Goal: Register for event/course: Sign up to attend an event or enroll in a course

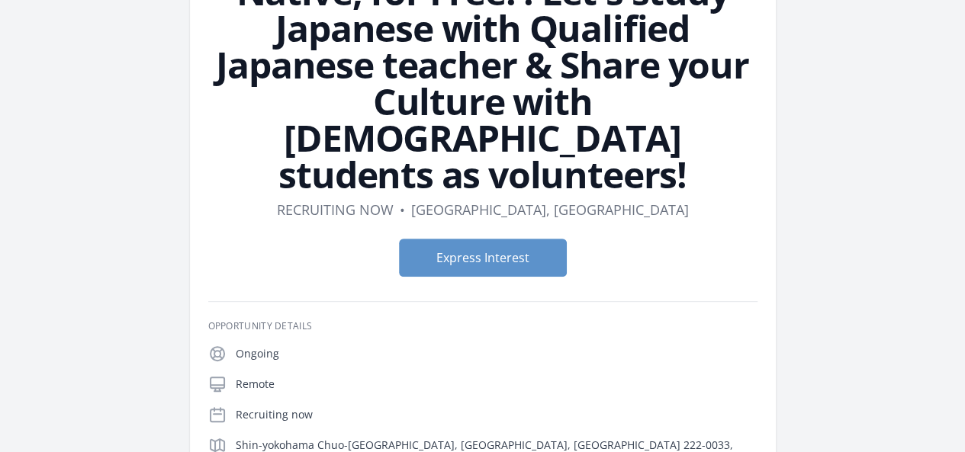
scroll to position [180, 0]
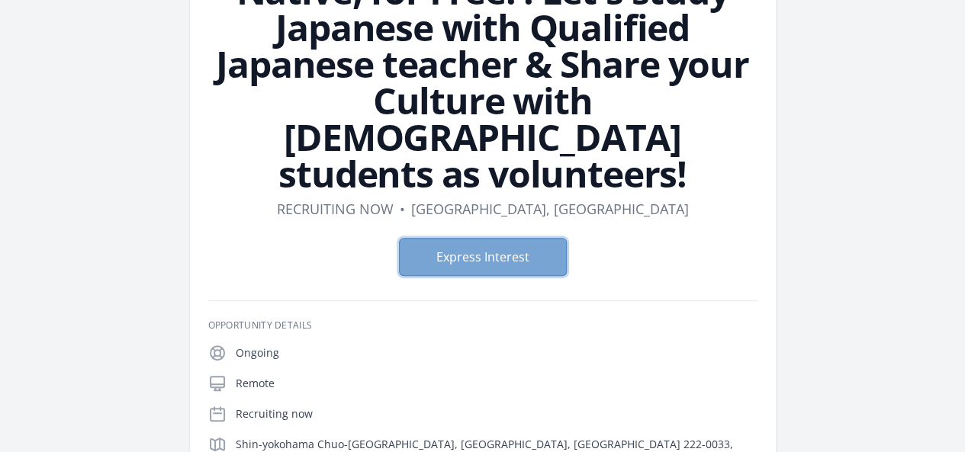
click at [465, 238] on button "Express Interest" at bounding box center [483, 257] width 168 height 38
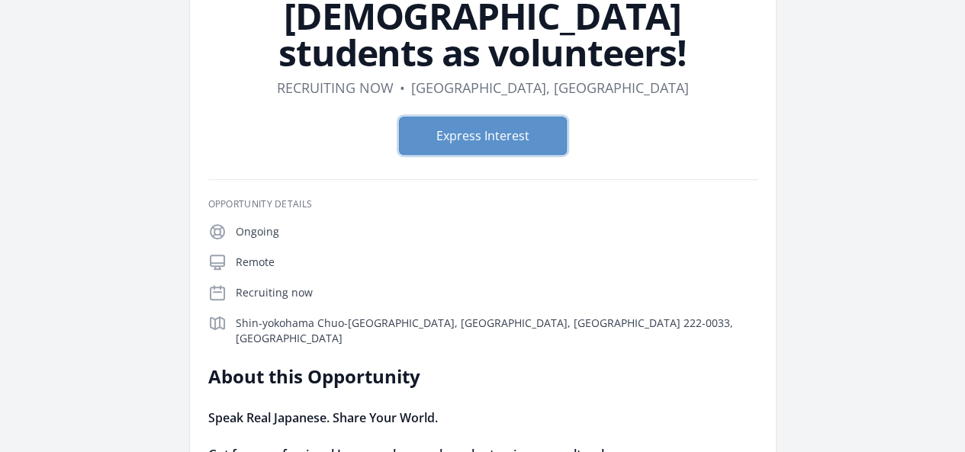
scroll to position [286, 0]
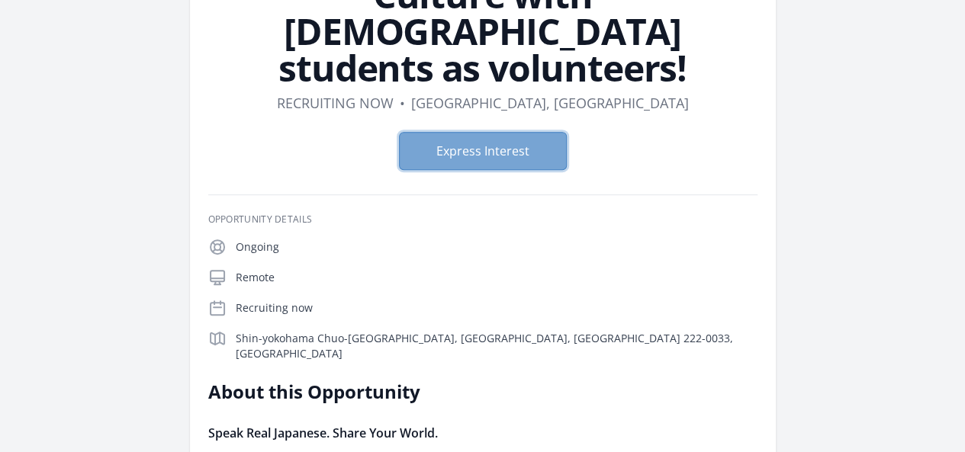
click at [491, 132] on button "Express Interest" at bounding box center [483, 151] width 168 height 38
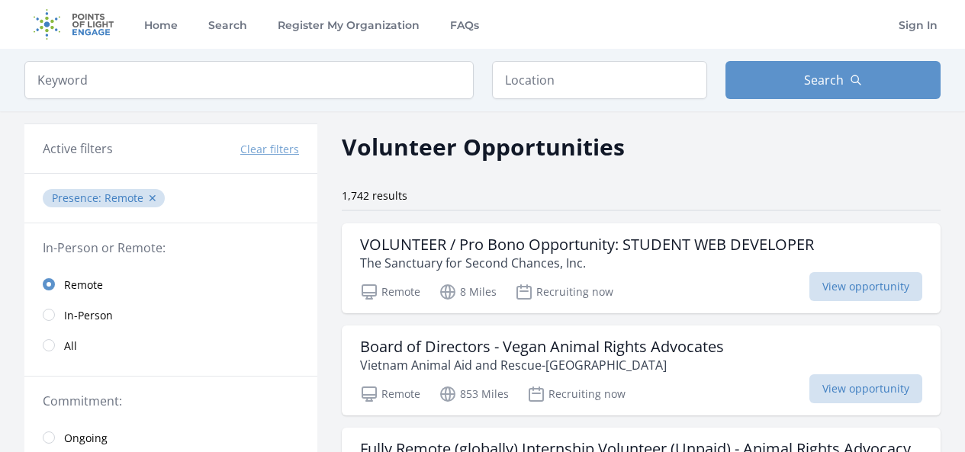
scroll to position [3923, 0]
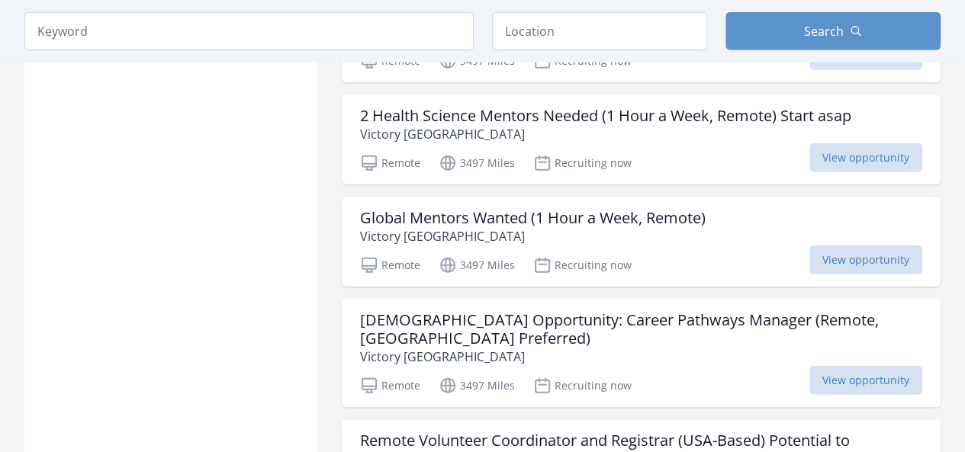
scroll to position [5024, 0]
click at [566, 40] on input "text" at bounding box center [599, 31] width 215 height 38
type input "p"
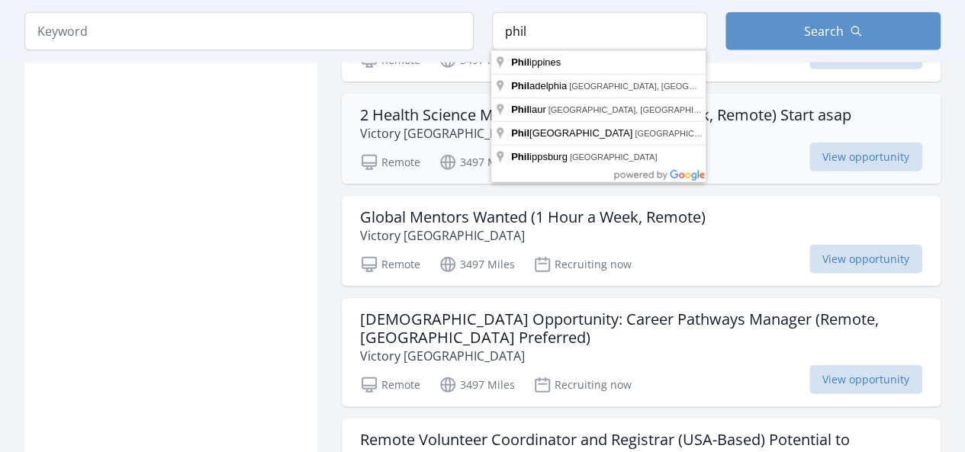
type input "Philippines"
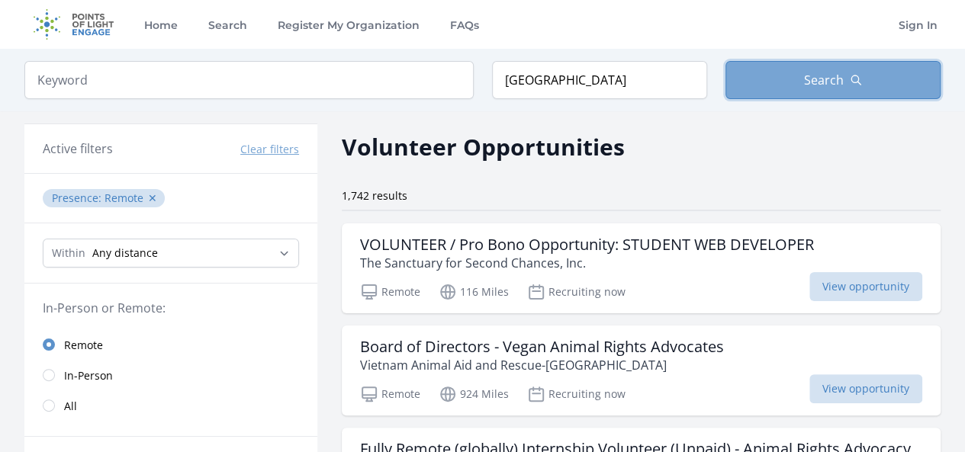
click at [835, 69] on button "Search" at bounding box center [833, 80] width 215 height 38
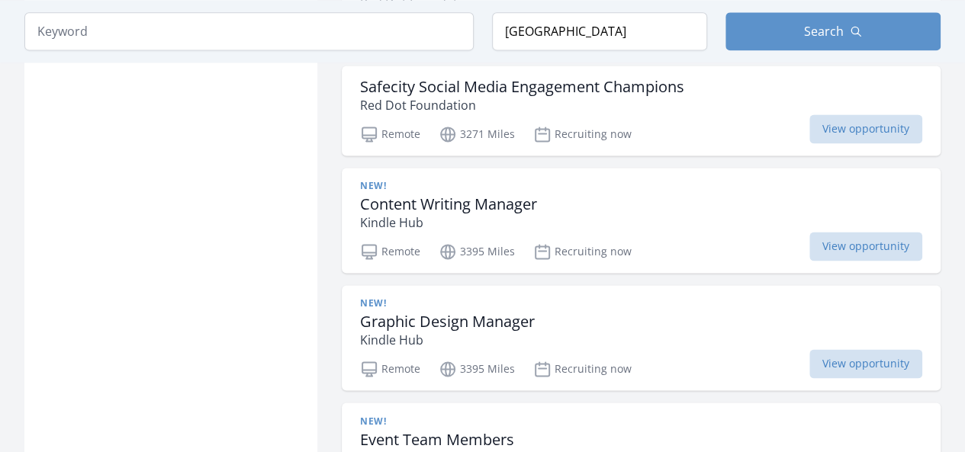
scroll to position [3940, 0]
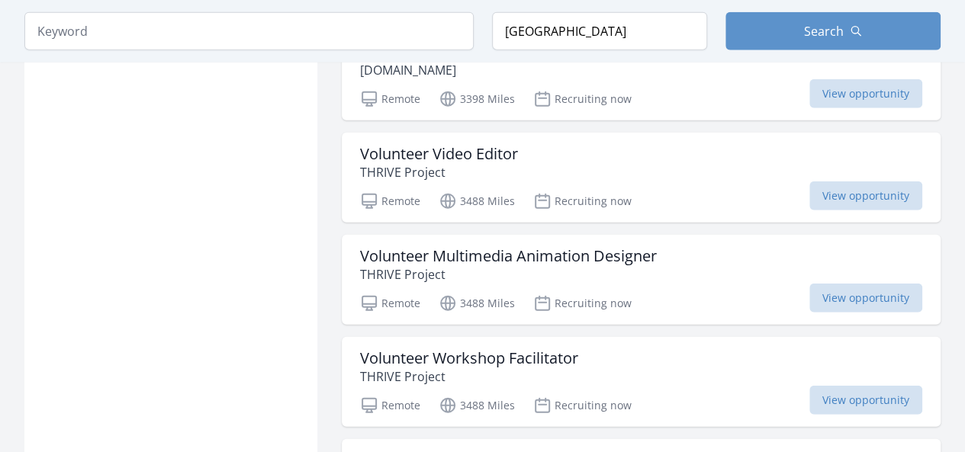
scroll to position [4784, 0]
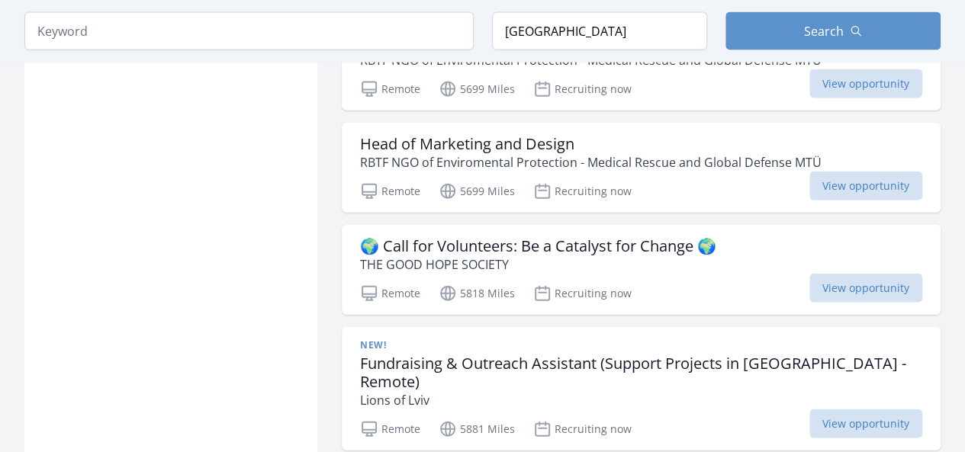
scroll to position [7509, 0]
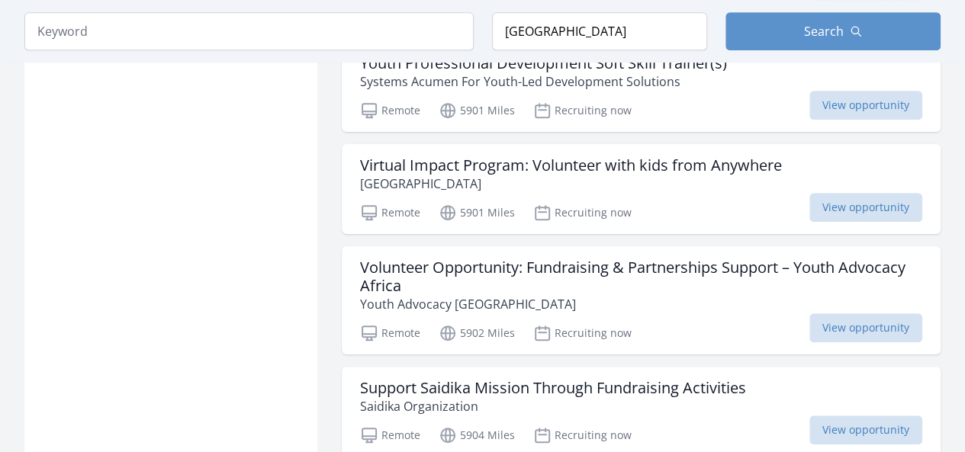
scroll to position [9112, 0]
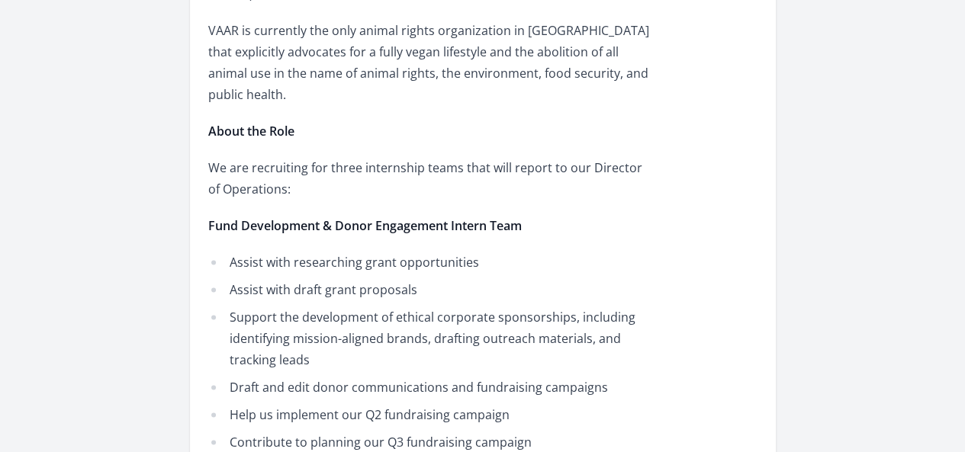
scroll to position [987, 0]
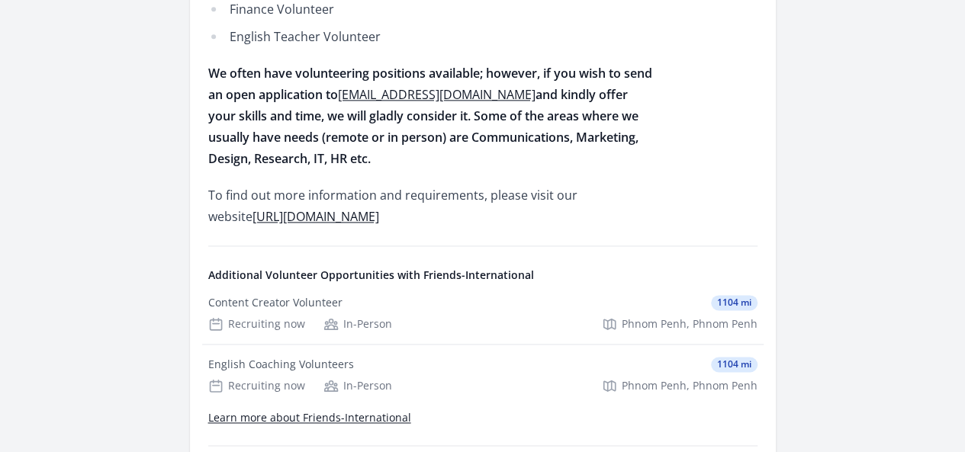
scroll to position [939, 0]
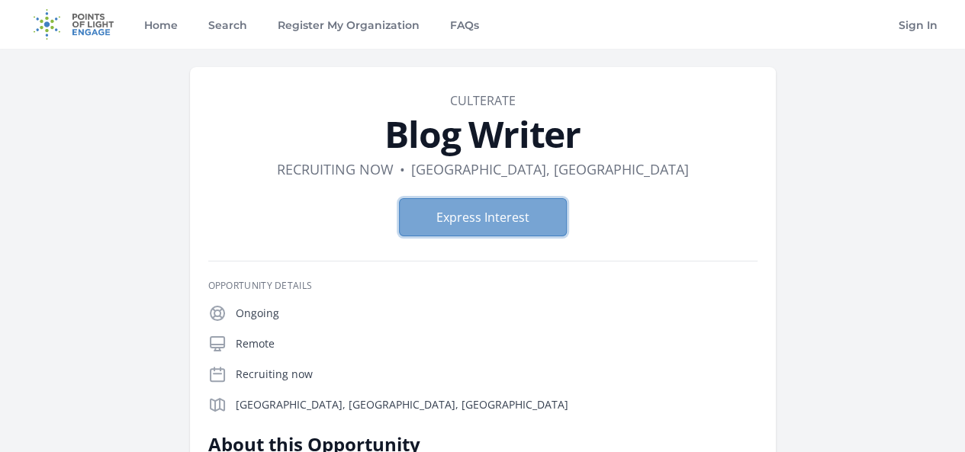
click at [440, 210] on button "Express Interest" at bounding box center [483, 217] width 168 height 38
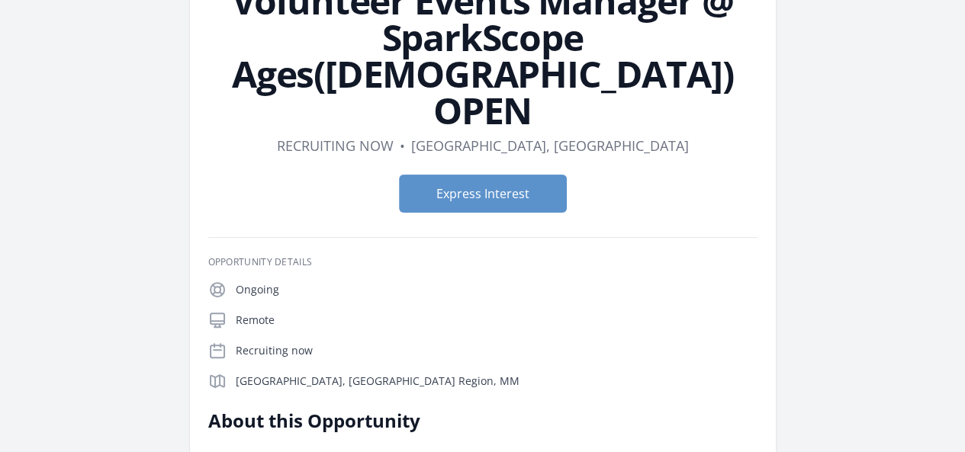
scroll to position [134, 0]
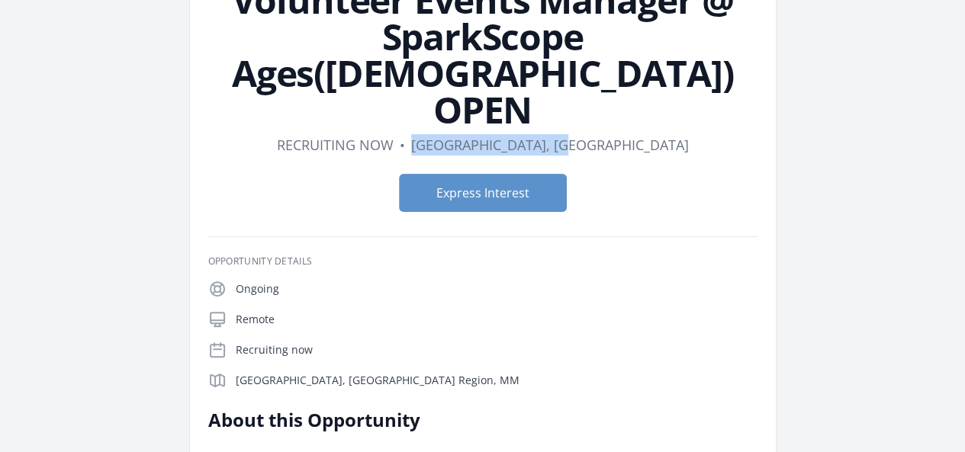
drag, startPoint x: 462, startPoint y: 72, endPoint x: 643, endPoint y: 69, distance: 180.9
click at [643, 134] on dl "Duration Recruiting now • Location Yangon, Yangon Region" at bounding box center [482, 144] width 549 height 21
click at [520, 174] on button "Express Interest" at bounding box center [483, 193] width 168 height 38
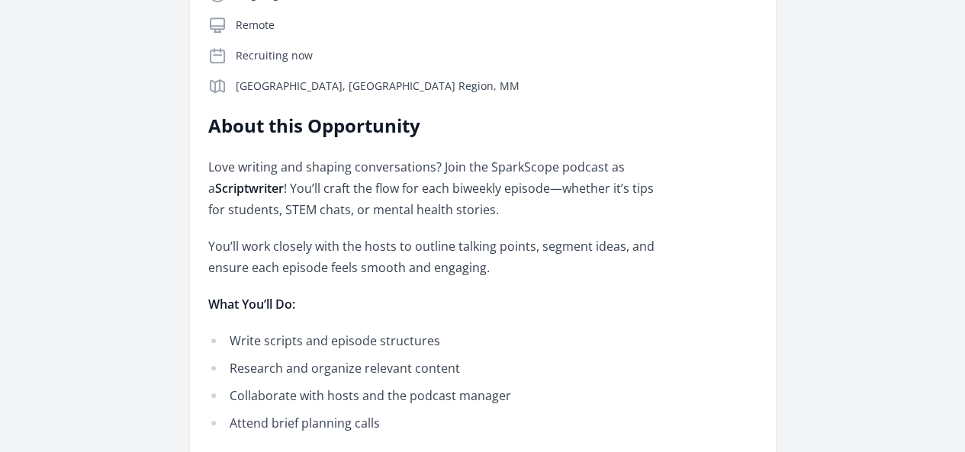
scroll to position [359, 0]
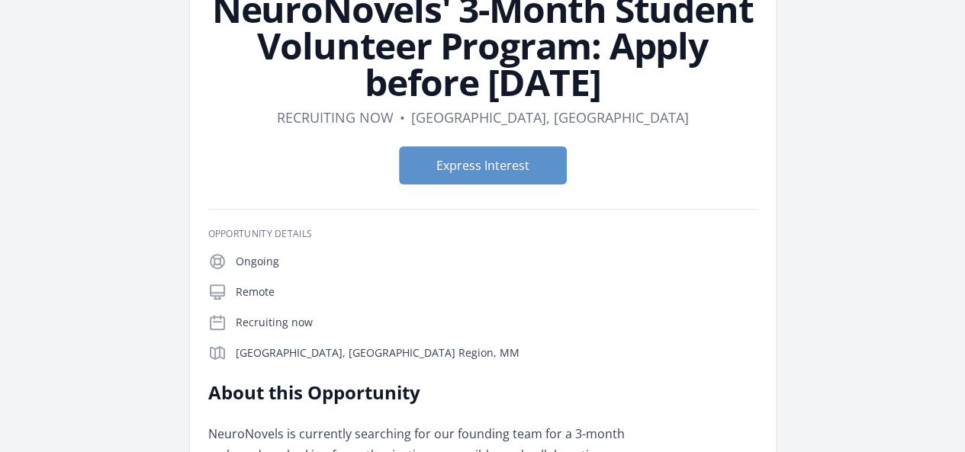
scroll to position [82, 0]
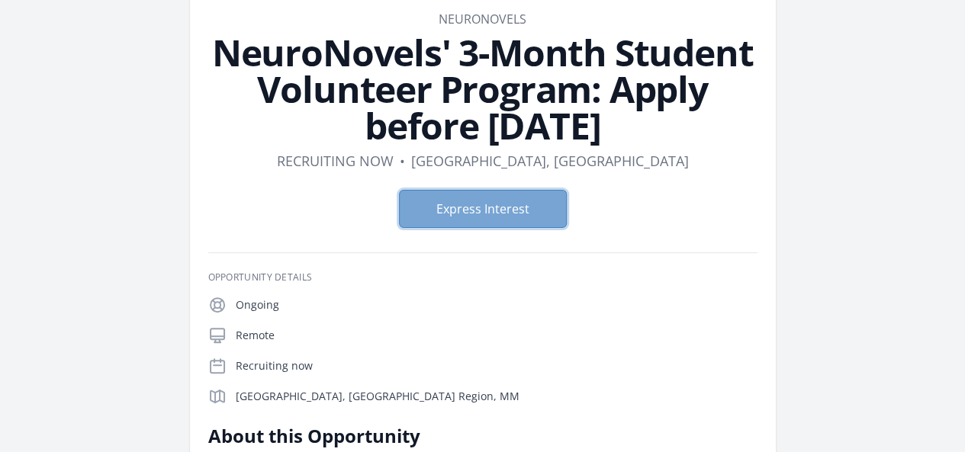
click at [504, 190] on button "Express Interest" at bounding box center [483, 209] width 168 height 38
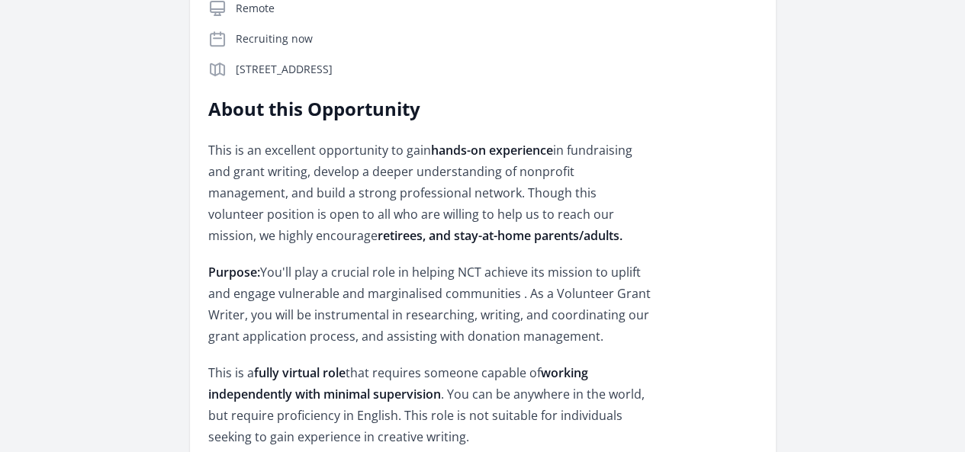
scroll to position [337, 0]
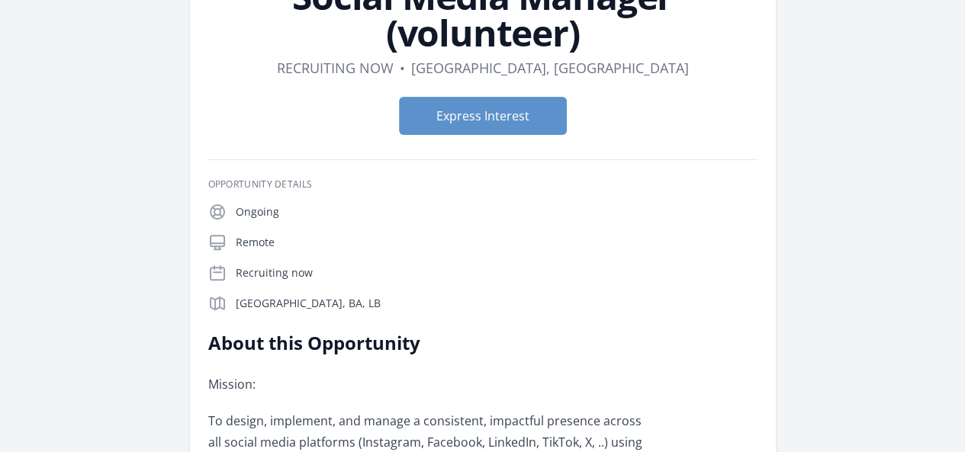
scroll to position [137, 0]
drag, startPoint x: 567, startPoint y: 31, endPoint x: 597, endPoint y: 28, distance: 30.6
click at [597, 58] on dl "Duration Recruiting now • Location [GEOGRAPHIC_DATA], [GEOGRAPHIC_DATA]" at bounding box center [482, 68] width 549 height 21
click at [511, 58] on dl "Duration Recruiting now • Location [GEOGRAPHIC_DATA], [GEOGRAPHIC_DATA]" at bounding box center [482, 68] width 549 height 21
drag, startPoint x: 514, startPoint y: 33, endPoint x: 575, endPoint y: 34, distance: 61.1
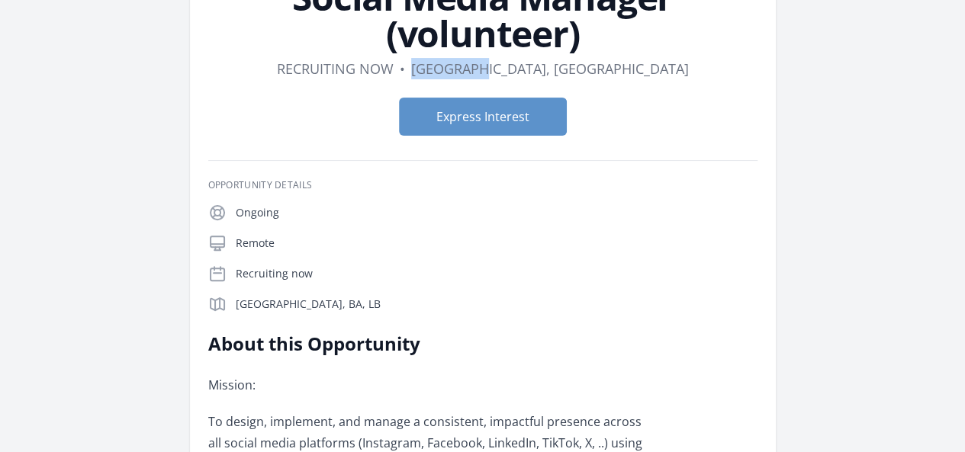
click at [575, 58] on dd "[GEOGRAPHIC_DATA], [GEOGRAPHIC_DATA]" at bounding box center [550, 68] width 278 height 21
click at [584, 58] on dd "[GEOGRAPHIC_DATA], [GEOGRAPHIC_DATA]" at bounding box center [550, 68] width 278 height 21
drag, startPoint x: 586, startPoint y: 33, endPoint x: 519, endPoint y: 26, distance: 67.5
drag, startPoint x: 519, startPoint y: 26, endPoint x: 504, endPoint y: 34, distance: 17.4
click at [405, 58] on div "•" at bounding box center [402, 68] width 5 height 21
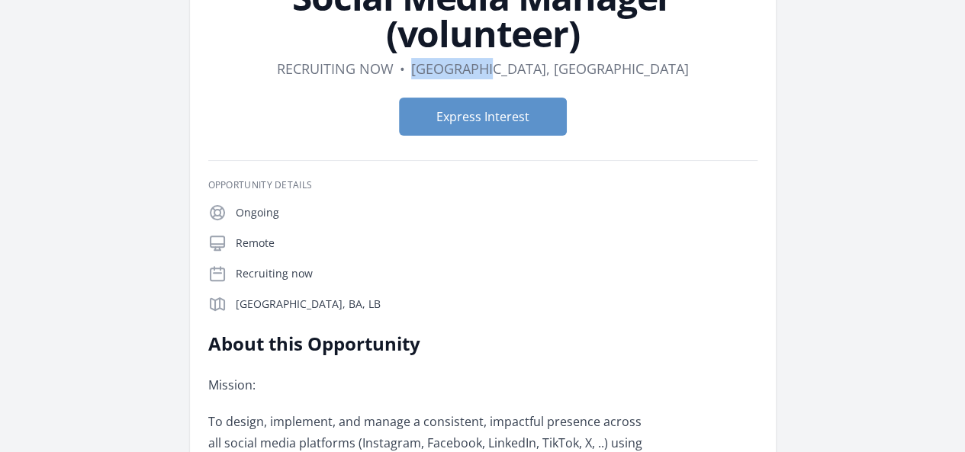
drag, startPoint x: 509, startPoint y: 34, endPoint x: 594, endPoint y: 37, distance: 84.8
click at [594, 58] on dl "Duration Recruiting now • Location [GEOGRAPHIC_DATA], [GEOGRAPHIC_DATA]" at bounding box center [482, 68] width 549 height 21
drag, startPoint x: 602, startPoint y: 138, endPoint x: 515, endPoint y: 245, distance: 137.8
click at [515, 411] on p "To design, implement, and manage a consistent, impactful presence across all so…" at bounding box center [431, 453] width 446 height 85
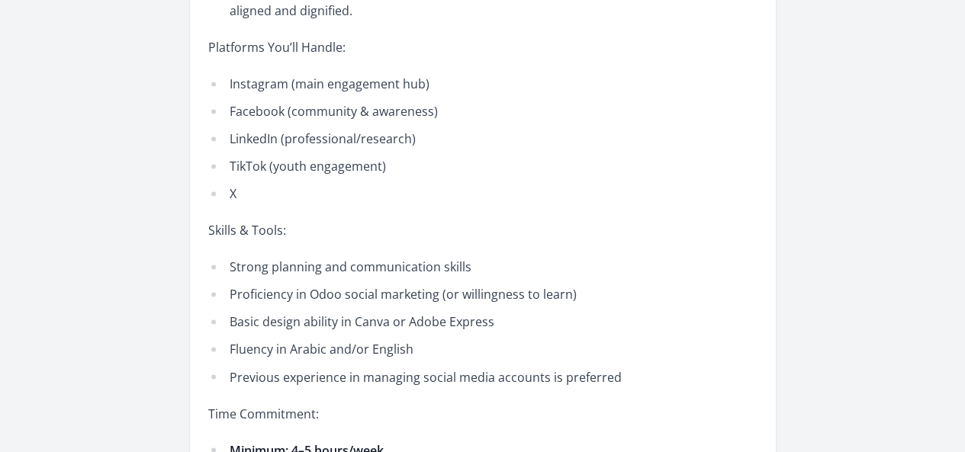
scroll to position [1106, 0]
